Goal: Information Seeking & Learning: Learn about a topic

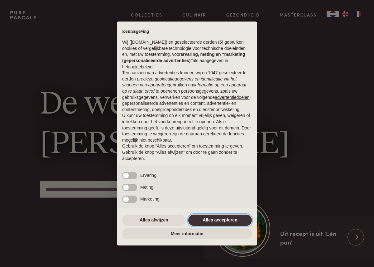
click at [217, 221] on button "Alles accepteren" at bounding box center [220, 220] width 64 height 11
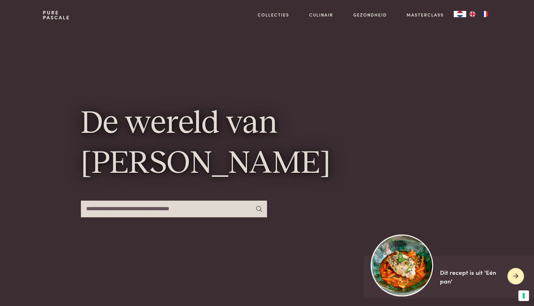
click at [374, 267] on img at bounding box center [402, 265] width 62 height 62
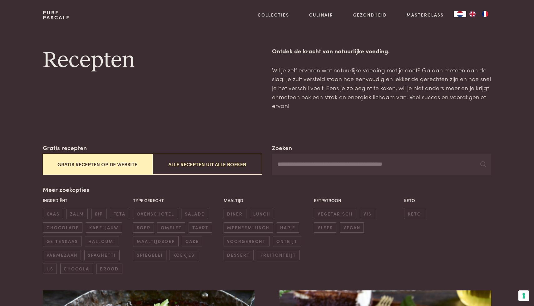
click at [114, 165] on button "Gratis recepten op de website" at bounding box center [98, 164] width 110 height 21
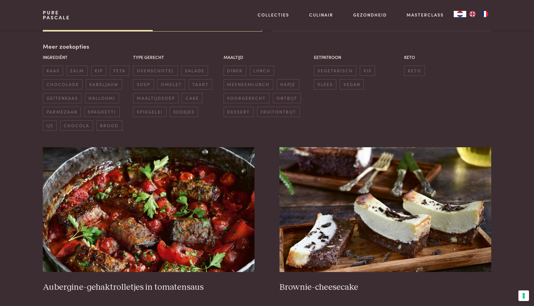
scroll to position [143, 0]
click at [337, 69] on span "vegetarisch" at bounding box center [335, 71] width 42 height 10
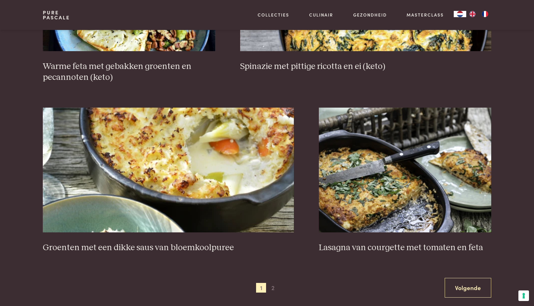
scroll to position [1053, 0]
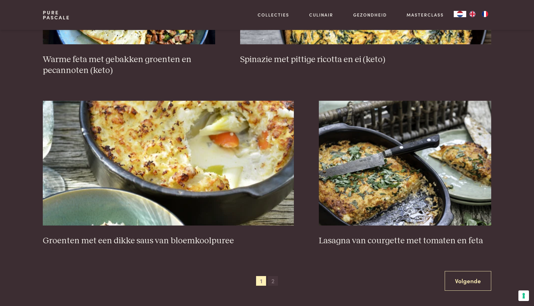
click at [273, 282] on span "2" at bounding box center [273, 281] width 10 height 10
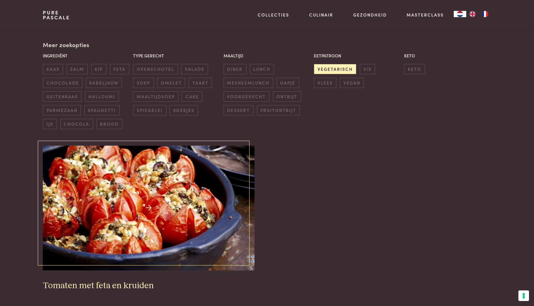
scroll to position [143, 0]
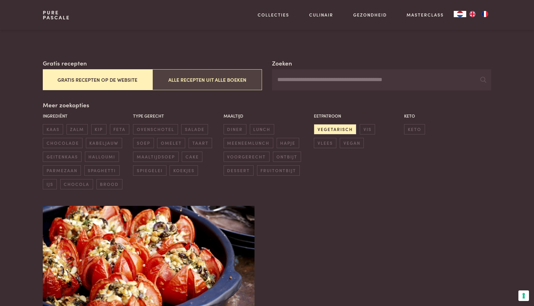
click at [246, 82] on button "Alle recepten uit alle boeken" at bounding box center [207, 79] width 110 height 21
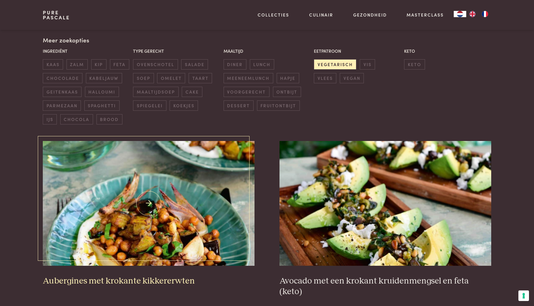
scroll to position [147, 0]
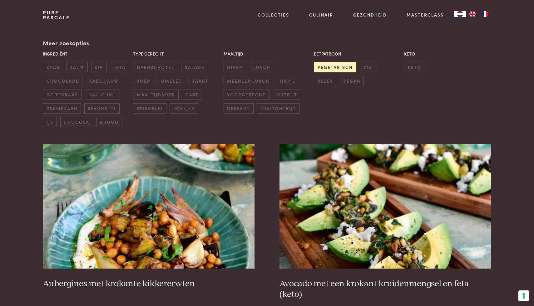
click at [348, 71] on span "vegetarisch" at bounding box center [335, 67] width 42 height 10
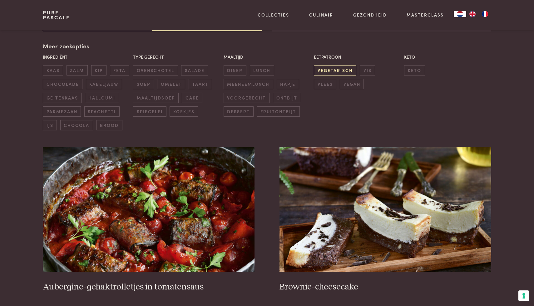
scroll to position [143, 0]
click at [348, 71] on span "vegetarisch" at bounding box center [335, 71] width 42 height 10
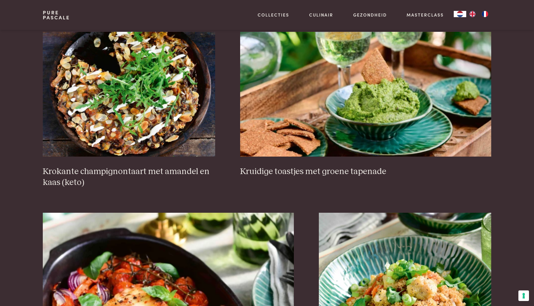
scroll to position [968, 0]
